Goal: Task Accomplishment & Management: Manage account settings

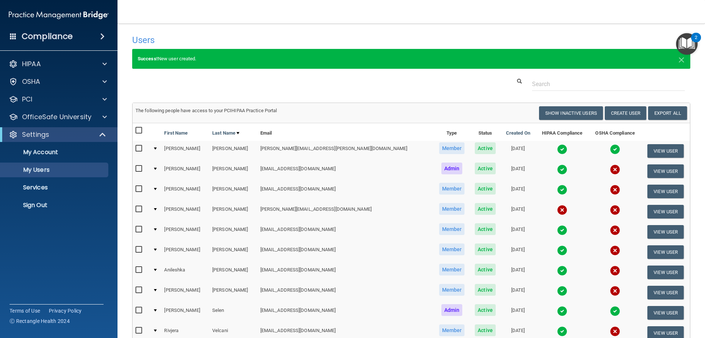
select select "20"
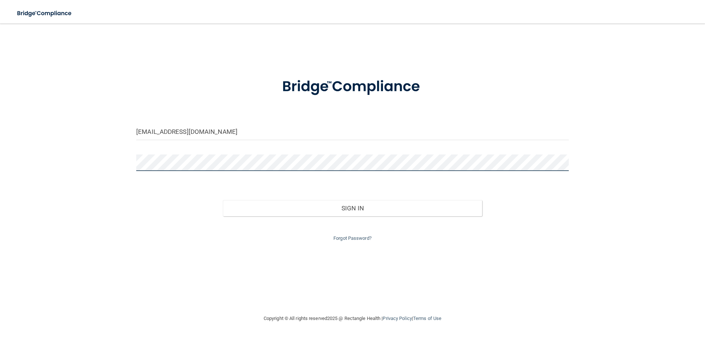
click at [0, 113] on main "worcesteroralsurgery@yahoo.com Invalid email/password. You don't have permissio…" at bounding box center [352, 181] width 705 height 314
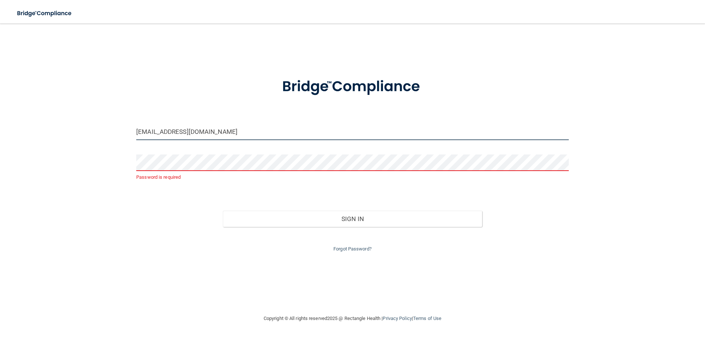
drag, startPoint x: 25, startPoint y: 114, endPoint x: 0, endPoint y: 115, distance: 24.6
click at [0, 115] on main "worcesteroralsurgery@yahoo.com Password is required Invalid email/password. You…" at bounding box center [352, 181] width 705 height 314
type input "[EMAIL_ADDRESS][DOMAIN_NAME]"
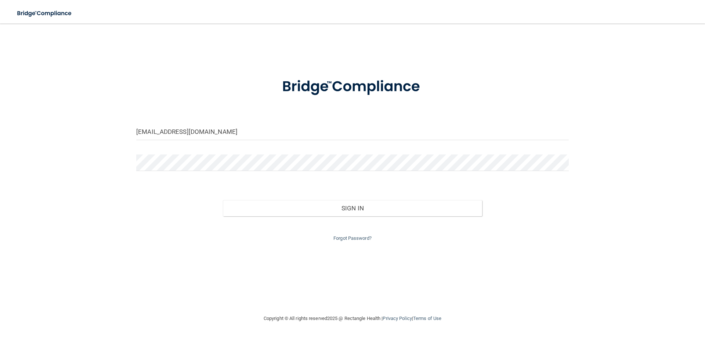
drag, startPoint x: 114, startPoint y: 128, endPoint x: 157, endPoint y: 151, distance: 48.3
click at [114, 128] on div "cassandrabeaudettewos@gmail.com Invalid email/password. You don't have permissi…" at bounding box center [353, 169] width 676 height 276
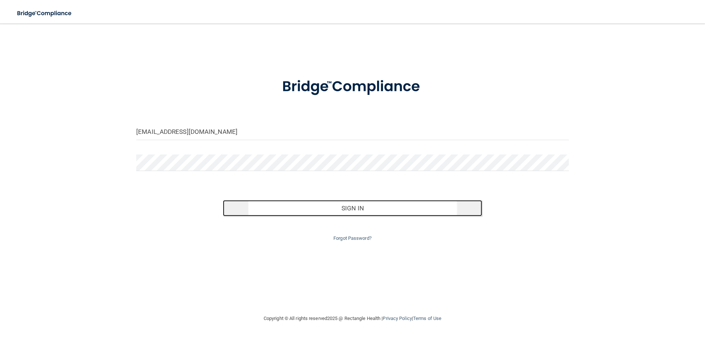
click at [353, 209] on button "Sign In" at bounding box center [353, 208] width 260 height 16
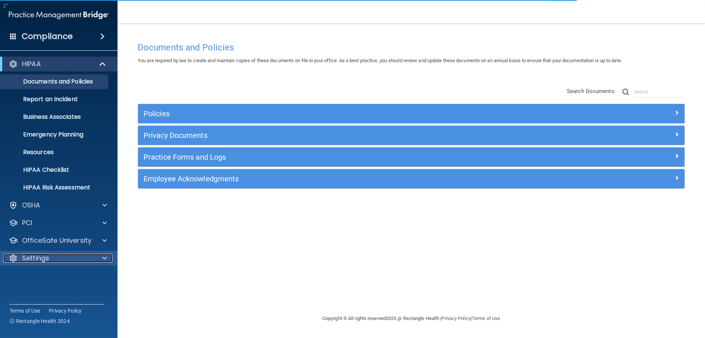
click at [36, 260] on p "Settings" at bounding box center [35, 258] width 27 height 9
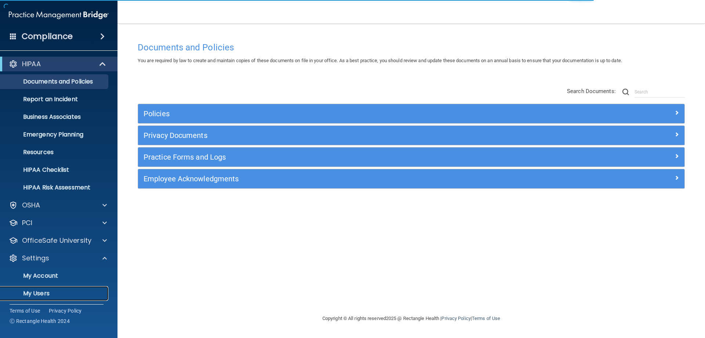
click at [46, 288] on link "My Users" at bounding box center [51, 293] width 116 height 15
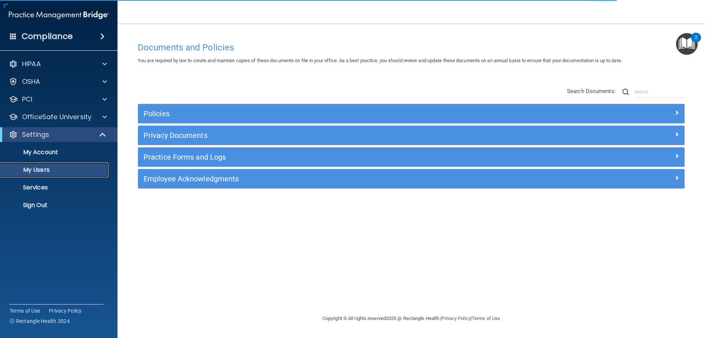
select select "20"
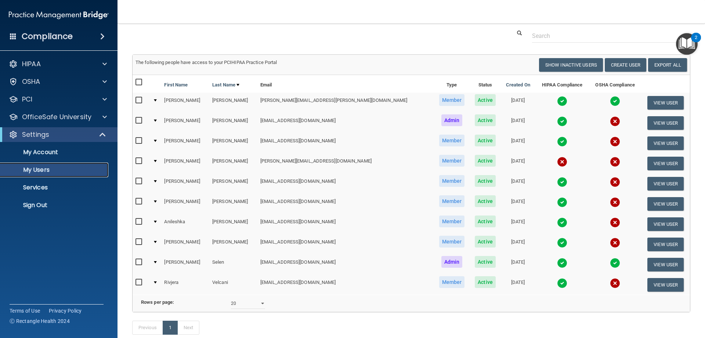
scroll to position [37, 0]
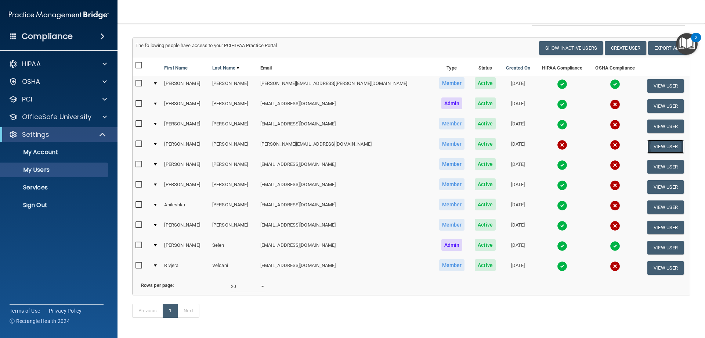
click at [648, 147] on button "View User" at bounding box center [666, 147] width 36 height 14
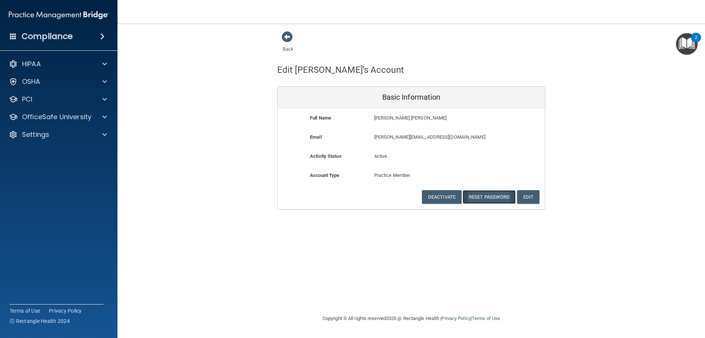
click at [490, 194] on button "Reset Password" at bounding box center [489, 197] width 53 height 14
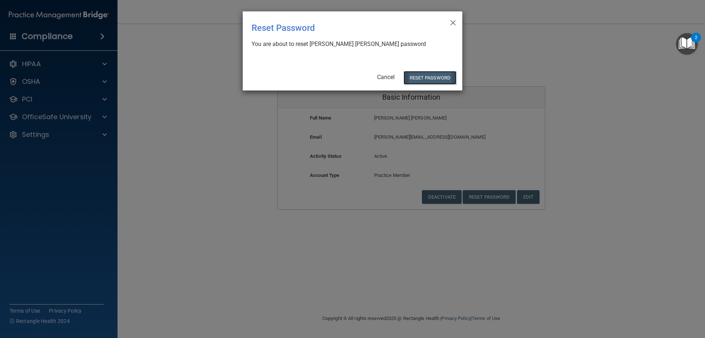
click at [417, 82] on button "Reset Password" at bounding box center [430, 78] width 53 height 14
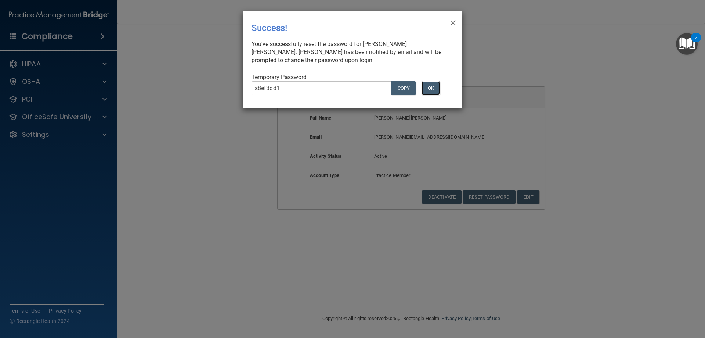
drag, startPoint x: 433, startPoint y: 86, endPoint x: 449, endPoint y: 53, distance: 35.8
click at [433, 86] on button "OK" at bounding box center [431, 88] width 18 height 14
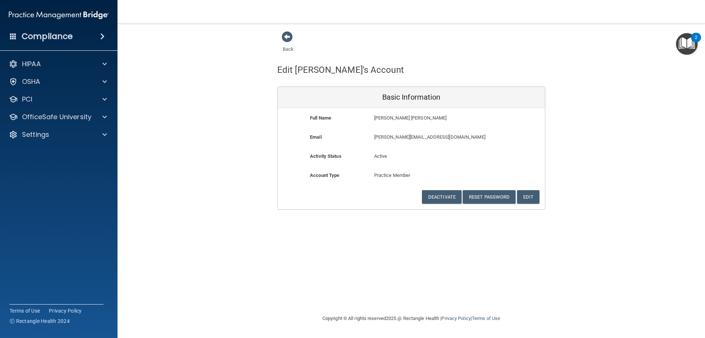
click at [394, 43] on div "Back" at bounding box center [411, 42] width 268 height 23
